Goal: Task Accomplishment & Management: Complete application form

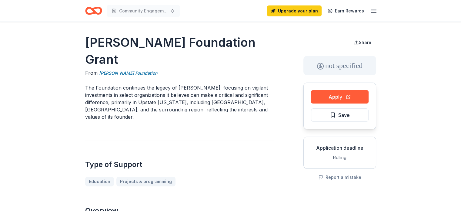
click at [93, 10] on icon "Home" at bounding box center [96, 11] width 9 height 6
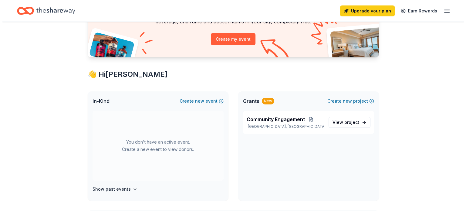
scroll to position [65, 0]
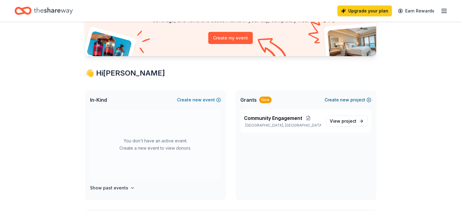
click at [370, 101] on button "Create new project" at bounding box center [348, 99] width 47 height 7
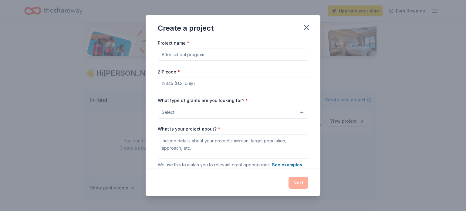
click at [192, 80] on input "ZIP code *" at bounding box center [233, 83] width 150 height 12
type input "37211"
click at [186, 54] on input "Project name *" at bounding box center [233, 55] width 150 height 12
type input "pending"
click at [185, 110] on button "Select" at bounding box center [233, 112] width 150 height 13
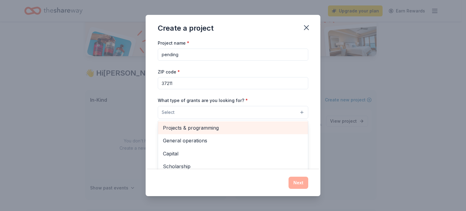
click at [186, 127] on span "Projects & programming" at bounding box center [233, 128] width 140 height 8
click at [188, 130] on span "General operations" at bounding box center [233, 128] width 140 height 8
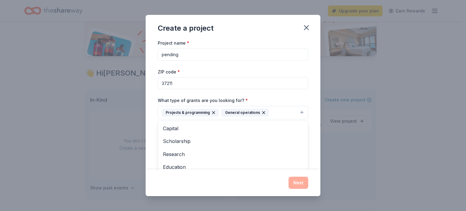
drag, startPoint x: 298, startPoint y: 143, endPoint x: 300, endPoint y: 146, distance: 3.9
click at [300, 146] on div "Capital Scholarship Research Education Exhibitions Conference Training and capa…" at bounding box center [233, 156] width 150 height 73
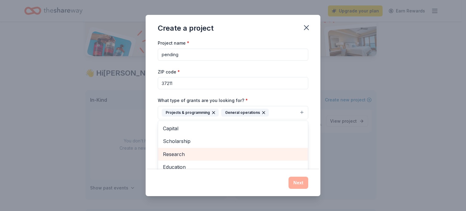
click at [166, 155] on span "Research" at bounding box center [233, 154] width 140 height 8
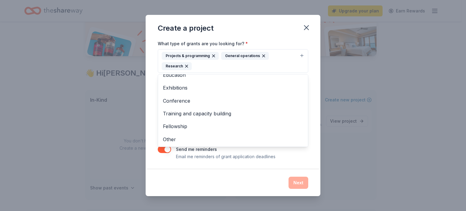
scroll to position [33, 0]
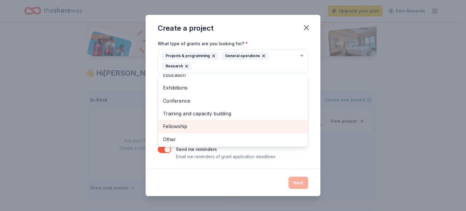
click at [186, 125] on span "Fellowship" at bounding box center [233, 126] width 140 height 8
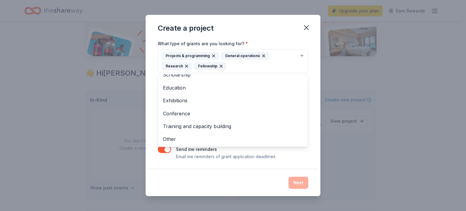
click at [312, 154] on div "Project name * pending ZIP code * 37211 What type of grants are you looking for…" at bounding box center [233, 104] width 175 height 130
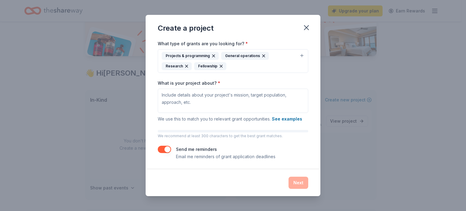
click at [164, 149] on button "button" at bounding box center [164, 149] width 13 height 7
click at [232, 98] on textarea "What is your project about? *" at bounding box center [233, 101] width 150 height 24
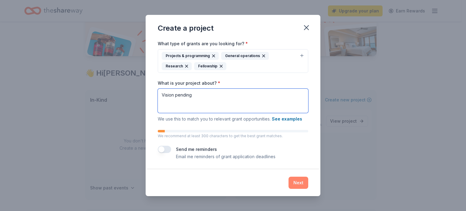
type textarea "Vision pending"
click at [296, 182] on button "Next" at bounding box center [298, 182] width 20 height 12
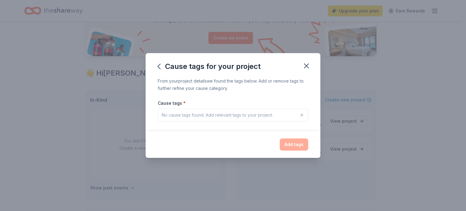
click at [246, 113] on div "No cause tags found. Add relevant tags to your project." at bounding box center [217, 114] width 111 height 7
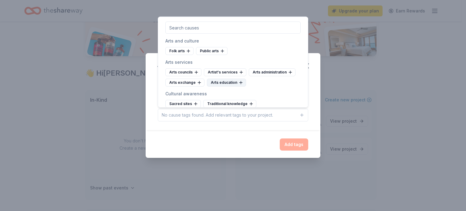
click at [223, 84] on div "Arts education" at bounding box center [226, 83] width 39 height 8
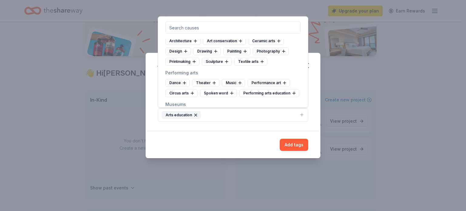
scroll to position [85, 0]
click at [206, 49] on div "Drawing" at bounding box center [207, 50] width 28 height 8
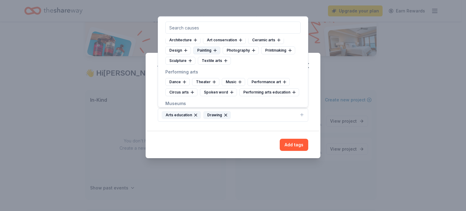
click at [207, 48] on div "Painting" at bounding box center [206, 50] width 27 height 8
click at [172, 80] on div "Dance" at bounding box center [177, 82] width 24 height 8
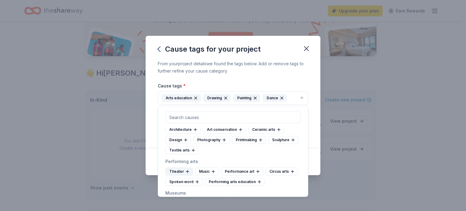
click at [178, 172] on div "Theater" at bounding box center [178, 171] width 27 height 8
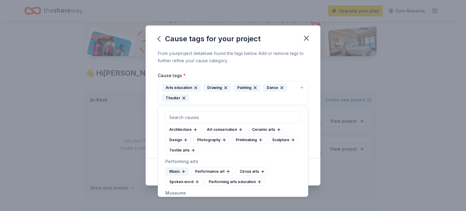
click at [178, 171] on div "Music" at bounding box center [176, 171] width 23 height 8
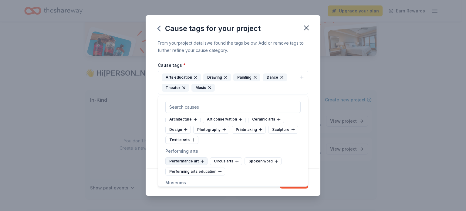
click at [188, 162] on div "Performance art" at bounding box center [186, 161] width 42 height 8
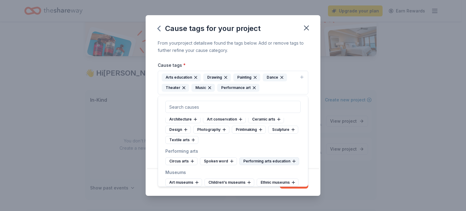
click at [239, 165] on div "Performing arts education" at bounding box center [269, 161] width 60 height 8
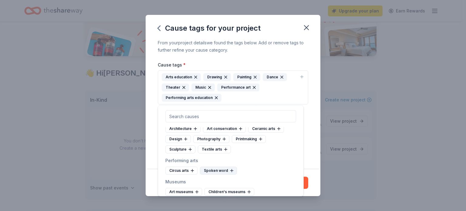
click at [215, 171] on div "Spoken word" at bounding box center [218, 170] width 37 height 8
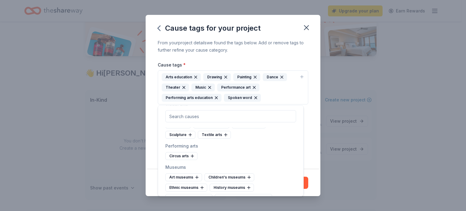
scroll to position [134, 0]
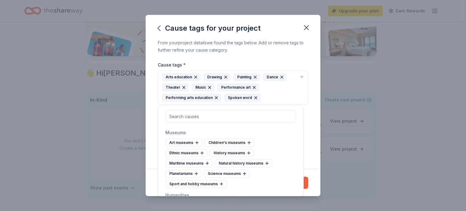
click at [304, 120] on div "From your project details we found the tags below. Add or remove tags to furthe…" at bounding box center [233, 104] width 175 height 130
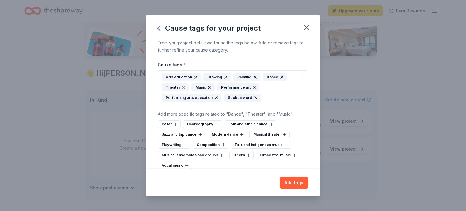
scroll to position [8, 0]
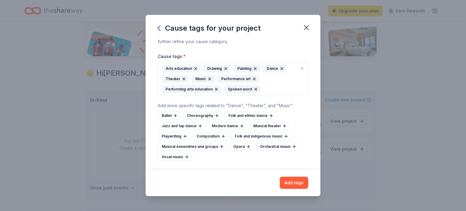
click at [266, 88] on div "Arts education Drawing Painting Dance Theater Music Performance art Performing …" at bounding box center [229, 79] width 135 height 28
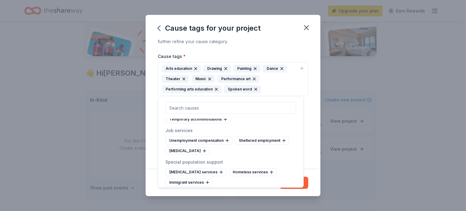
scroll to position [3465, 0]
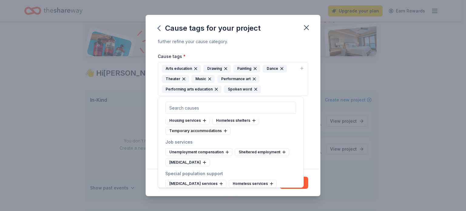
click at [239, 210] on div "Women's services" at bounding box center [232, 214] width 46 height 8
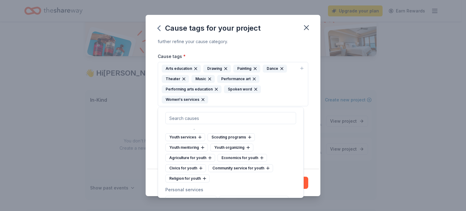
scroll to position [3343, 0]
click at [256, 206] on div "Self-help groups" at bounding box center [262, 210] width 43 height 8
click at [222, 206] on div "Self-advocacy" at bounding box center [219, 210] width 39 height 8
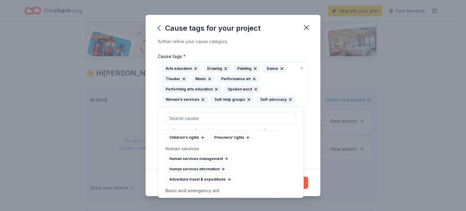
scroll to position [3186, 0]
click at [217, 197] on div "Victim aid" at bounding box center [221, 201] width 30 height 8
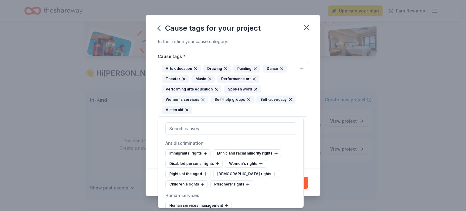
scroll to position [3149, 0]
click at [210, 202] on div "Human services management" at bounding box center [198, 206] width 66 height 8
click at [209, 202] on div "Human services information" at bounding box center [196, 206] width 63 height 8
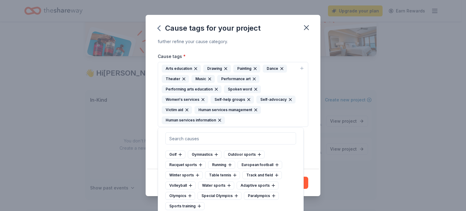
scroll to position [2930, 0]
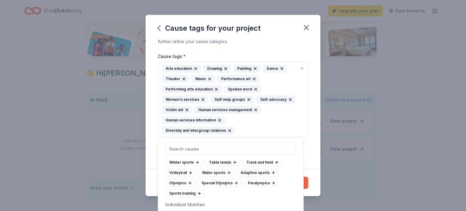
scroll to position [2946, 0]
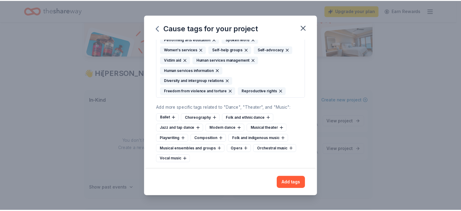
scroll to position [59, 0]
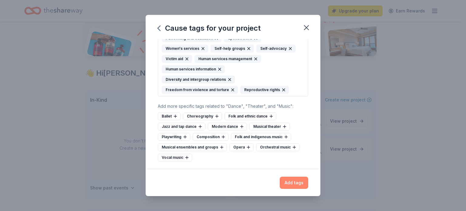
click at [293, 182] on button "Add tags" at bounding box center [293, 182] width 28 height 12
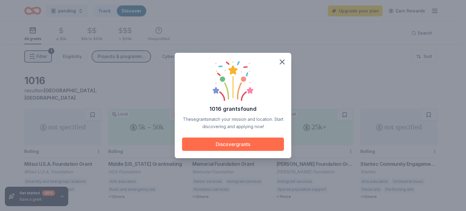
click at [223, 144] on button "Discover grants" at bounding box center [233, 143] width 102 height 13
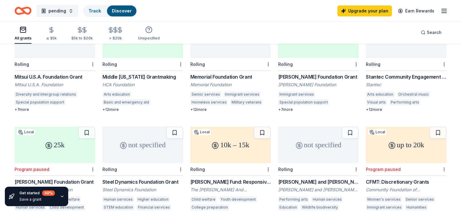
scroll to position [89, 0]
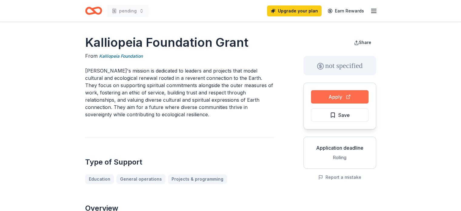
click at [333, 97] on button "Apply" at bounding box center [340, 96] width 58 height 13
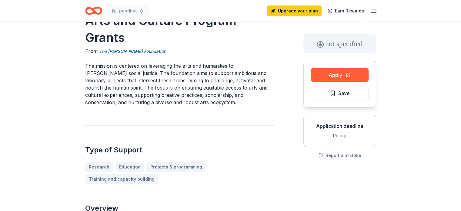
scroll to position [17, 0]
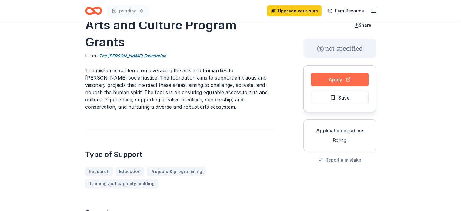
click at [335, 79] on button "Apply" at bounding box center [340, 79] width 58 height 13
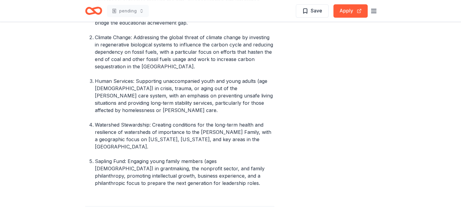
scroll to position [290, 0]
